Goal: Information Seeking & Learning: Learn about a topic

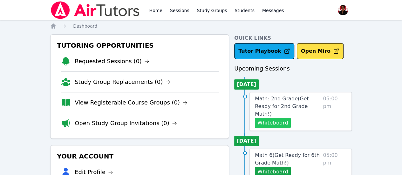
click at [282, 118] on button "Whiteboard" at bounding box center [273, 123] width 36 height 10
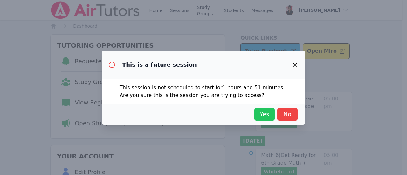
click at [260, 115] on span "Yes" at bounding box center [264, 114] width 14 height 9
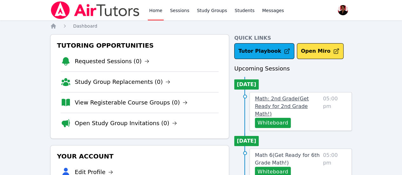
click at [276, 100] on span "Math: 2nd Grade ( Get Ready for 2nd Grade Math! )" at bounding box center [282, 106] width 54 height 21
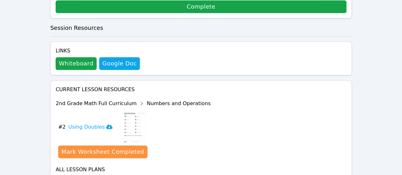
scroll to position [201, 0]
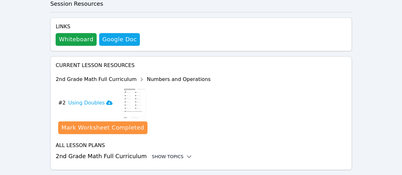
click at [159, 153] on div "Show Topics" at bounding box center [172, 156] width 41 height 6
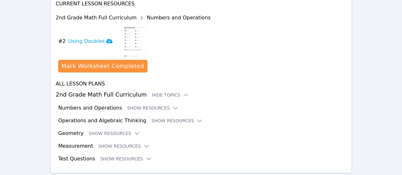
scroll to position [264, 0]
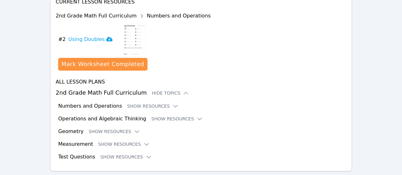
click at [145, 85] on div "All Lesson Plans 2nd Grade Math Full Curriculum Hide Topics Numbers and Operati…" at bounding box center [201, 119] width 291 height 83
click at [146, 103] on button "Show Resources" at bounding box center [152, 106] width 51 height 6
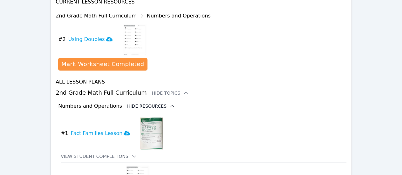
click at [150, 103] on button "Hide Resources" at bounding box center [151, 106] width 48 height 6
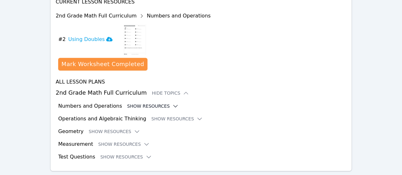
click at [154, 103] on button "Show Resources" at bounding box center [152, 106] width 51 height 6
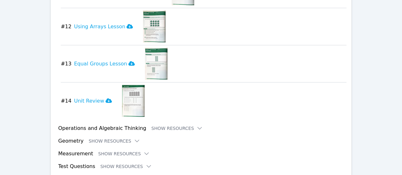
scroll to position [799, 0]
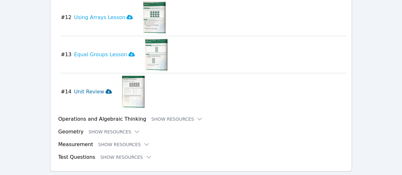
click at [105, 89] on icon at bounding box center [108, 91] width 6 height 4
